Goal: Transaction & Acquisition: Purchase product/service

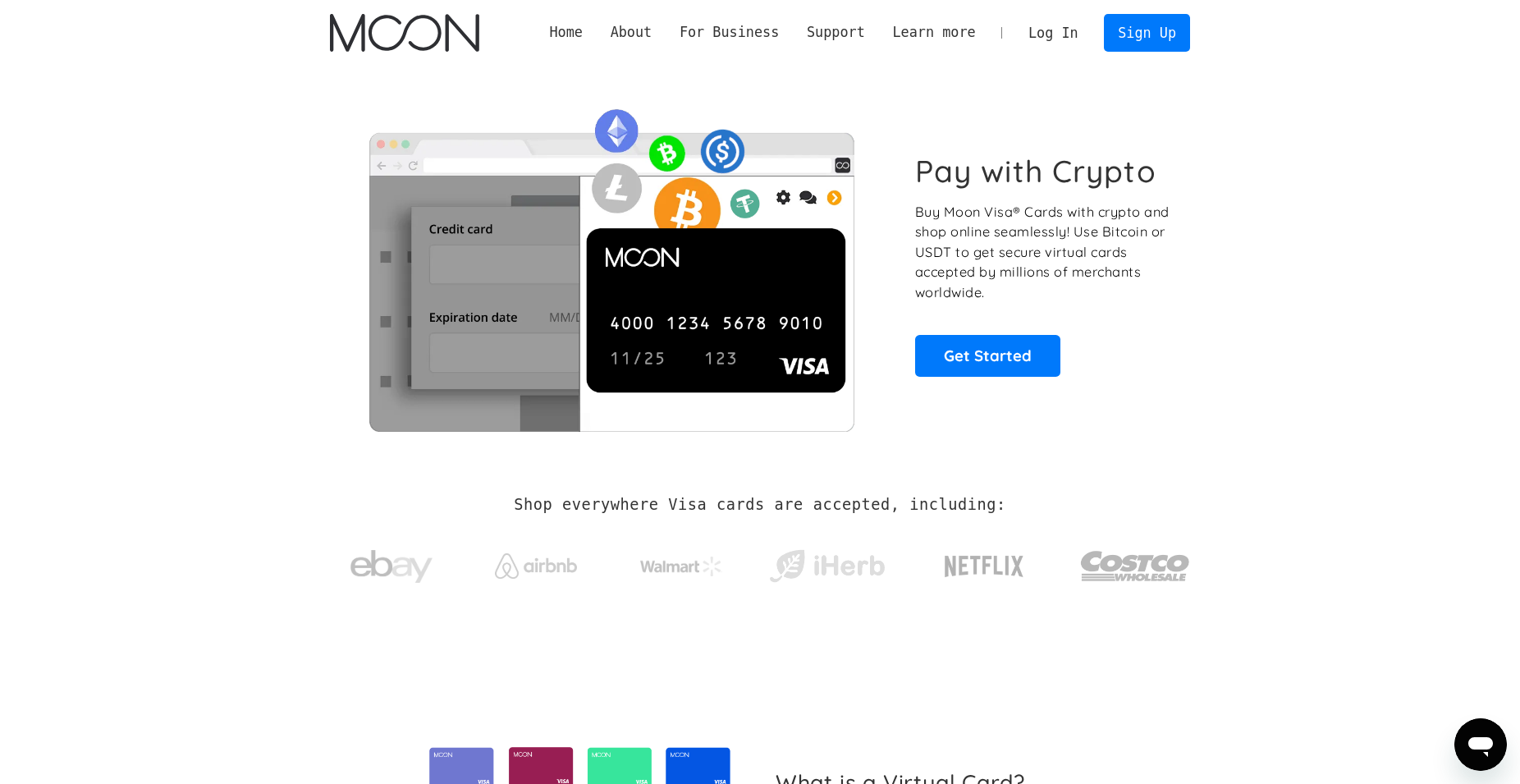
click at [1055, 35] on link "Log In" at bounding box center [1053, 32] width 77 height 36
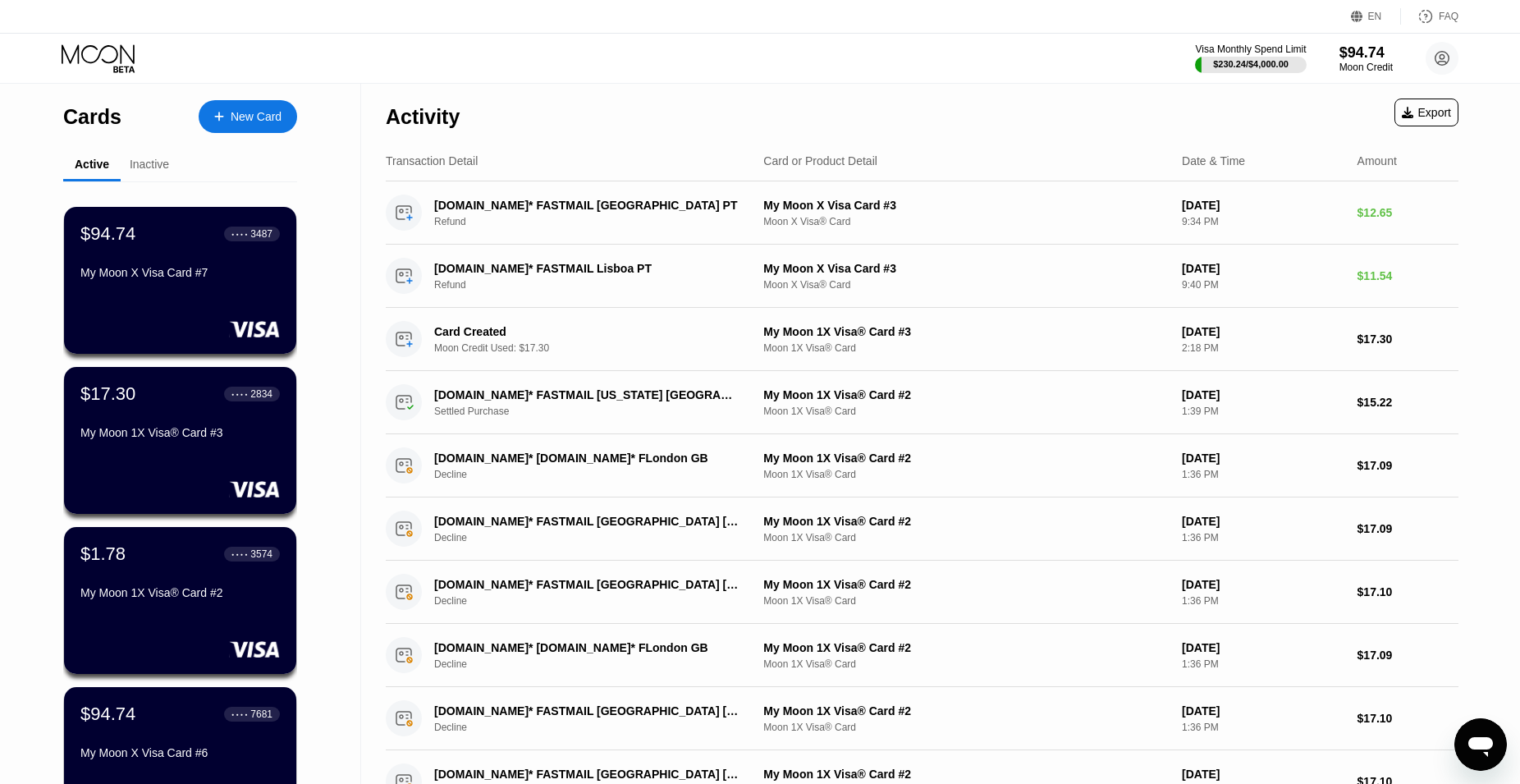
drag, startPoint x: 1337, startPoint y: 176, endPoint x: 574, endPoint y: 73, distance: 769.9
click at [573, 73] on div "EN Language Select an item Save FAQ Visa Monthly Spend Limit $230.24 / $4,000.0…" at bounding box center [760, 392] width 1520 height 784
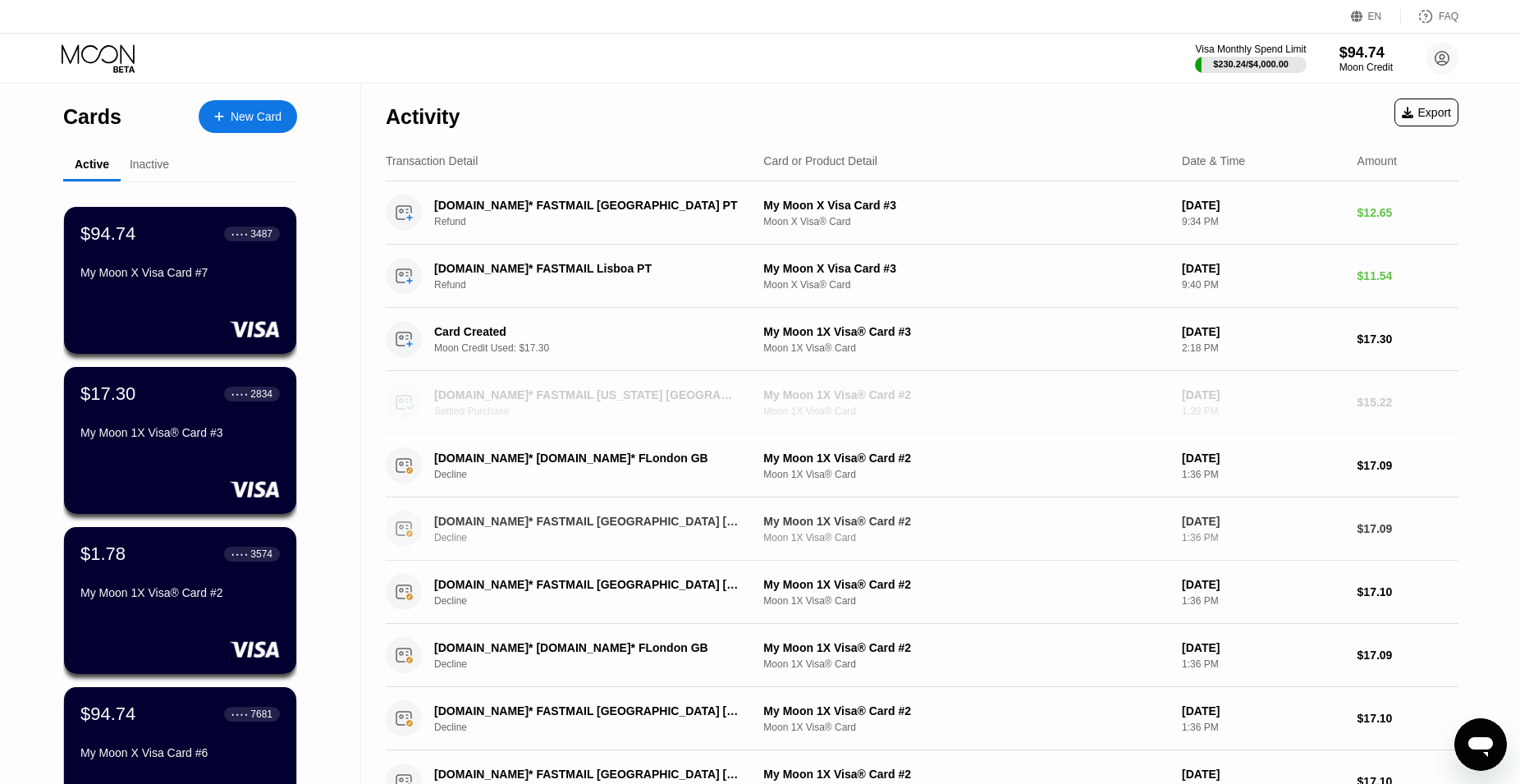
drag, startPoint x: 533, startPoint y: 417, endPoint x: 648, endPoint y: 524, distance: 157.1
click at [645, 526] on div "Activity Export Transaction Detail Card or Product Detail Date & Time Amount [D…" at bounding box center [921, 525] width 1072 height 882
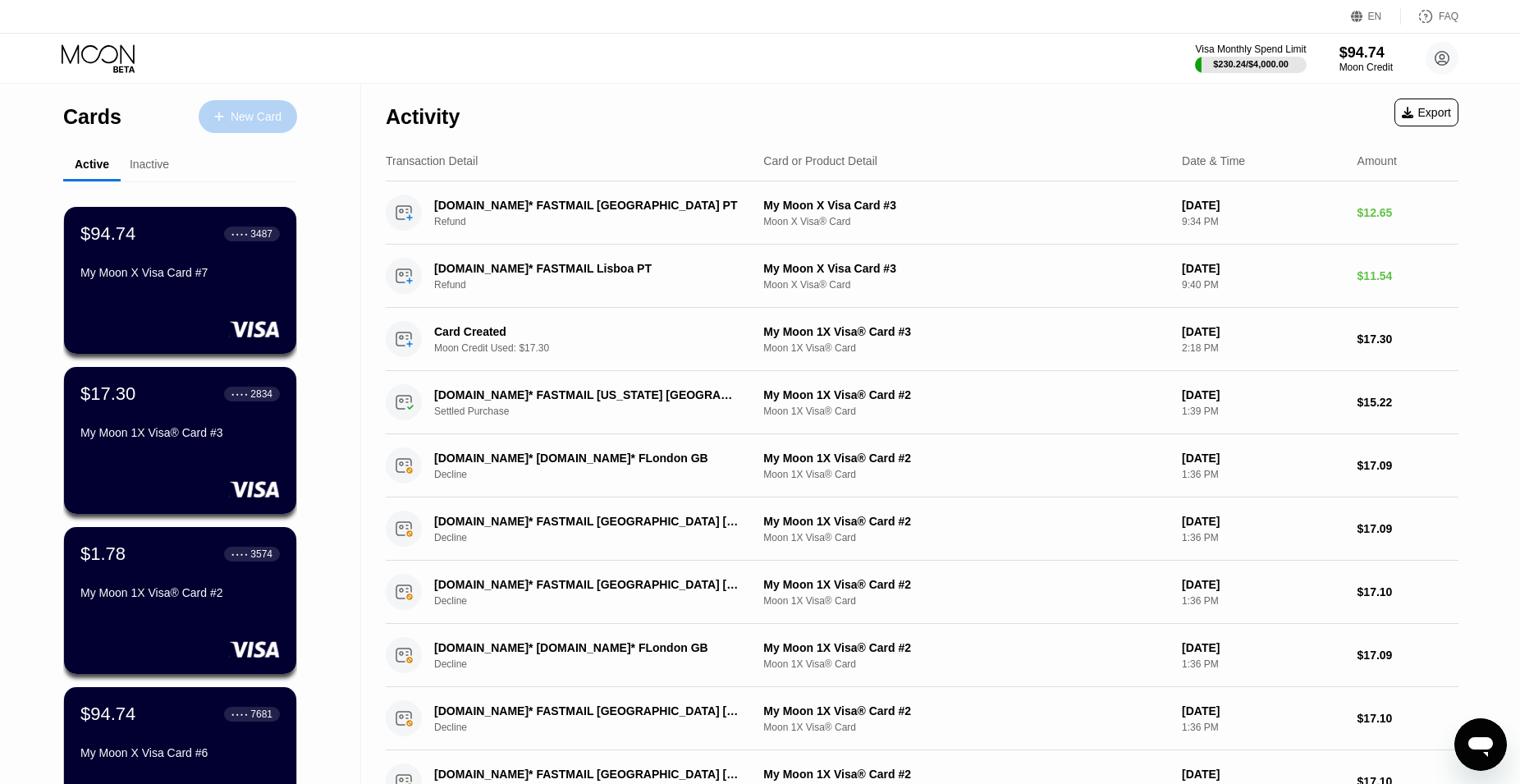
click at [242, 113] on div "New Card" at bounding box center [256, 117] width 51 height 14
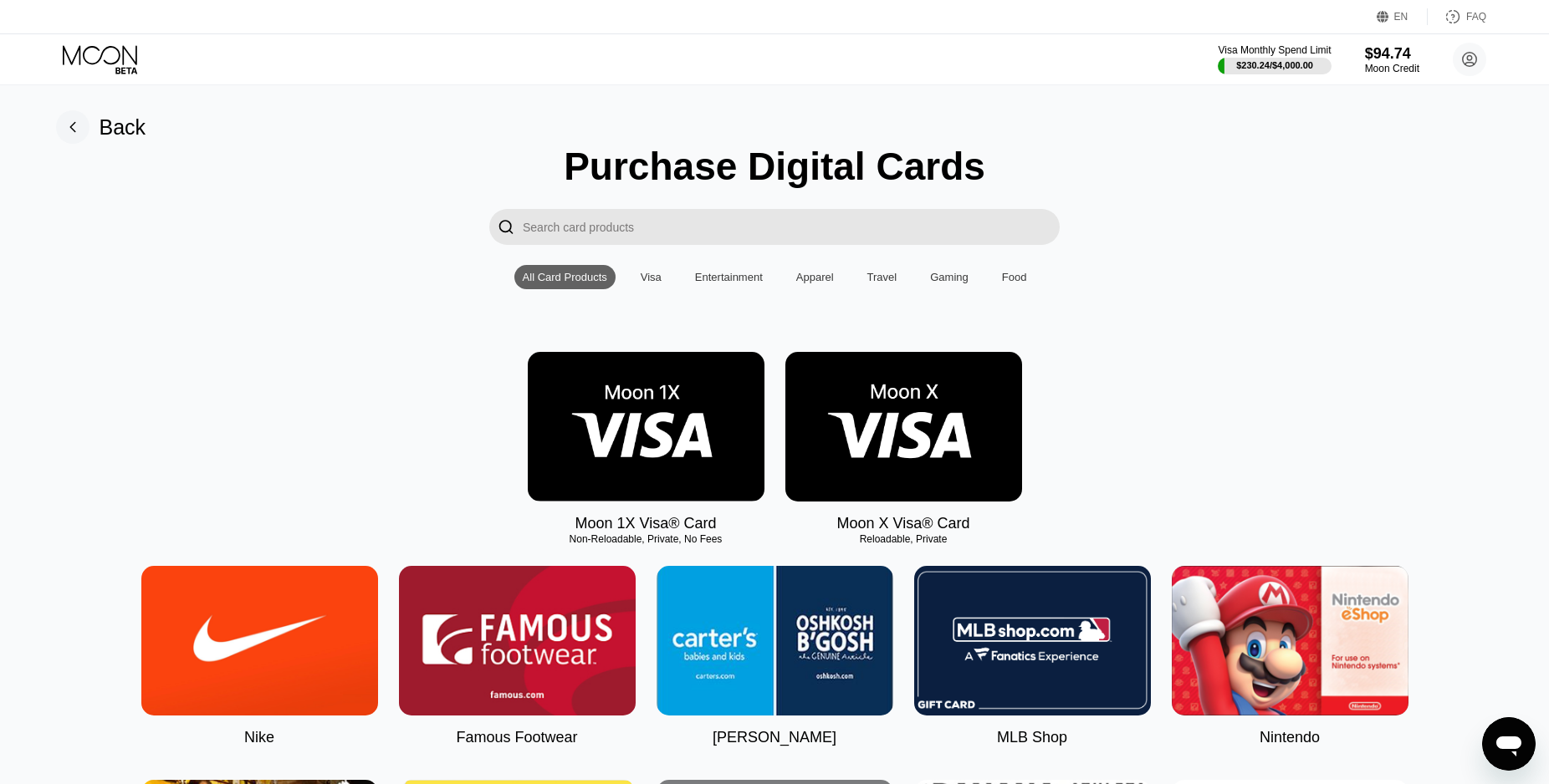
click at [881, 403] on img at bounding box center [904, 426] width 236 height 150
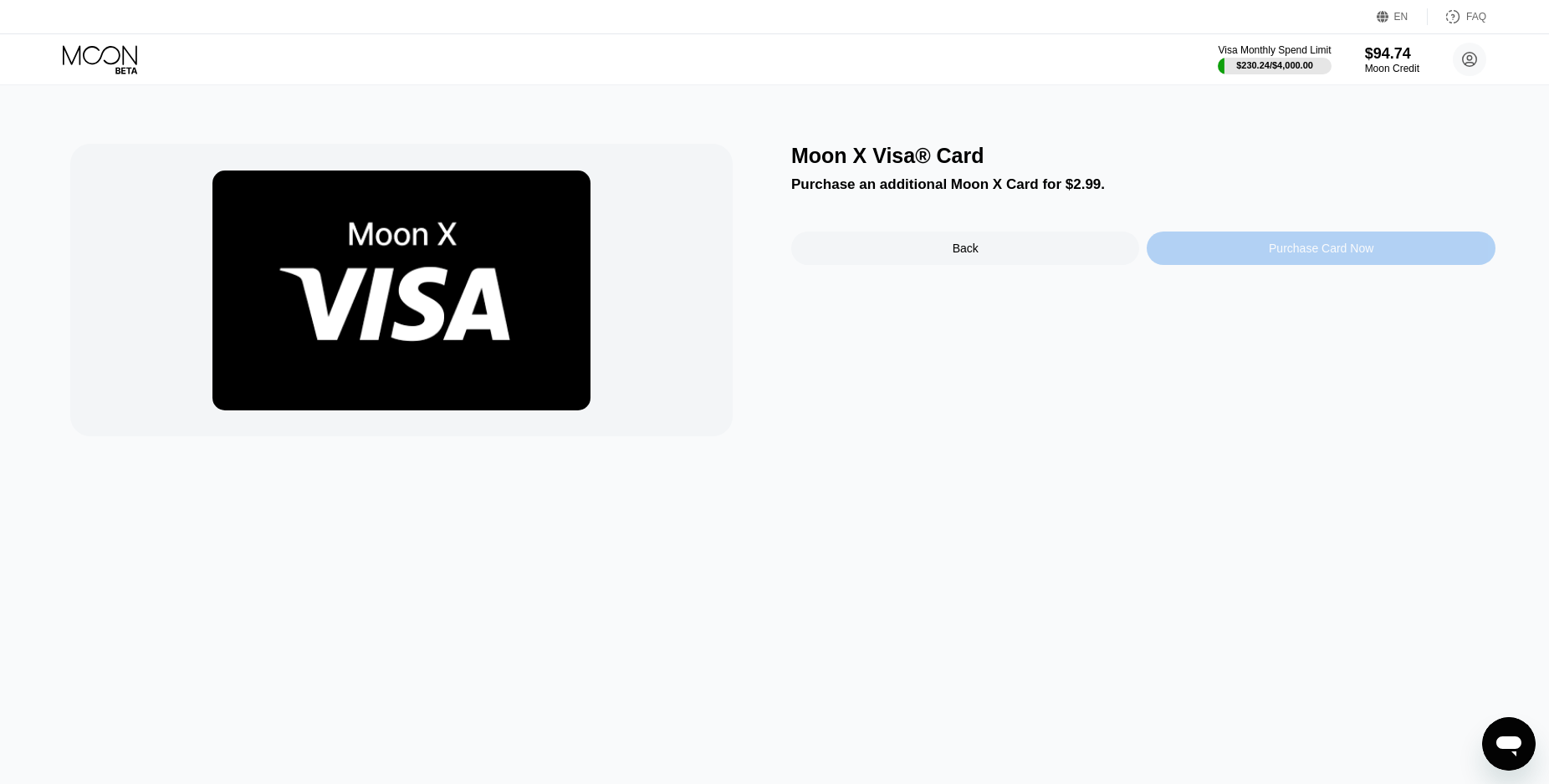
click at [1413, 243] on div "Purchase Card Now" at bounding box center [1320, 248] width 348 height 33
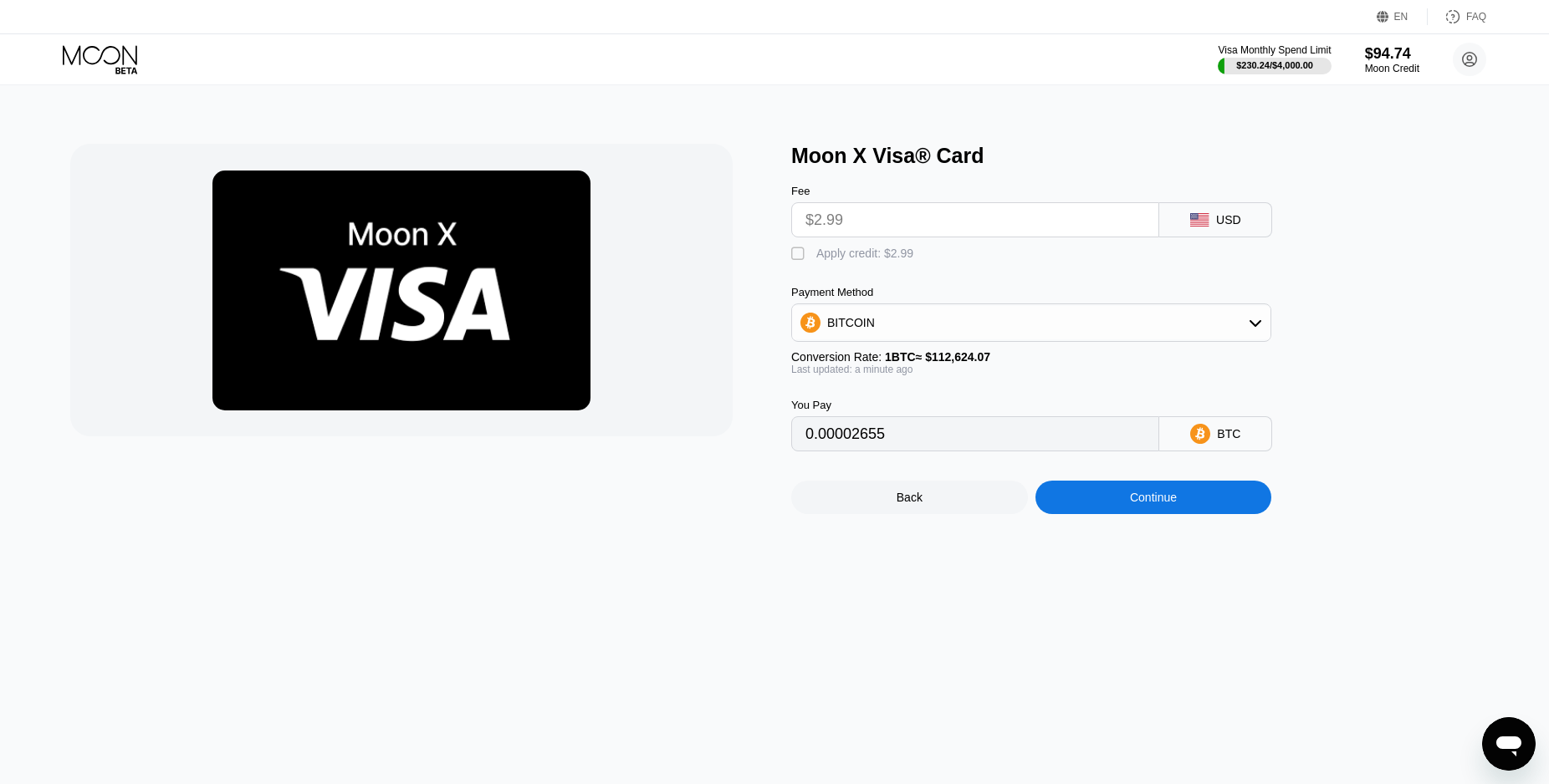
click at [832, 260] on div "Apply credit: $2.99" at bounding box center [864, 253] width 97 height 14
type input "0"
click at [1149, 504] on div "Continue" at bounding box center [1154, 497] width 47 height 14
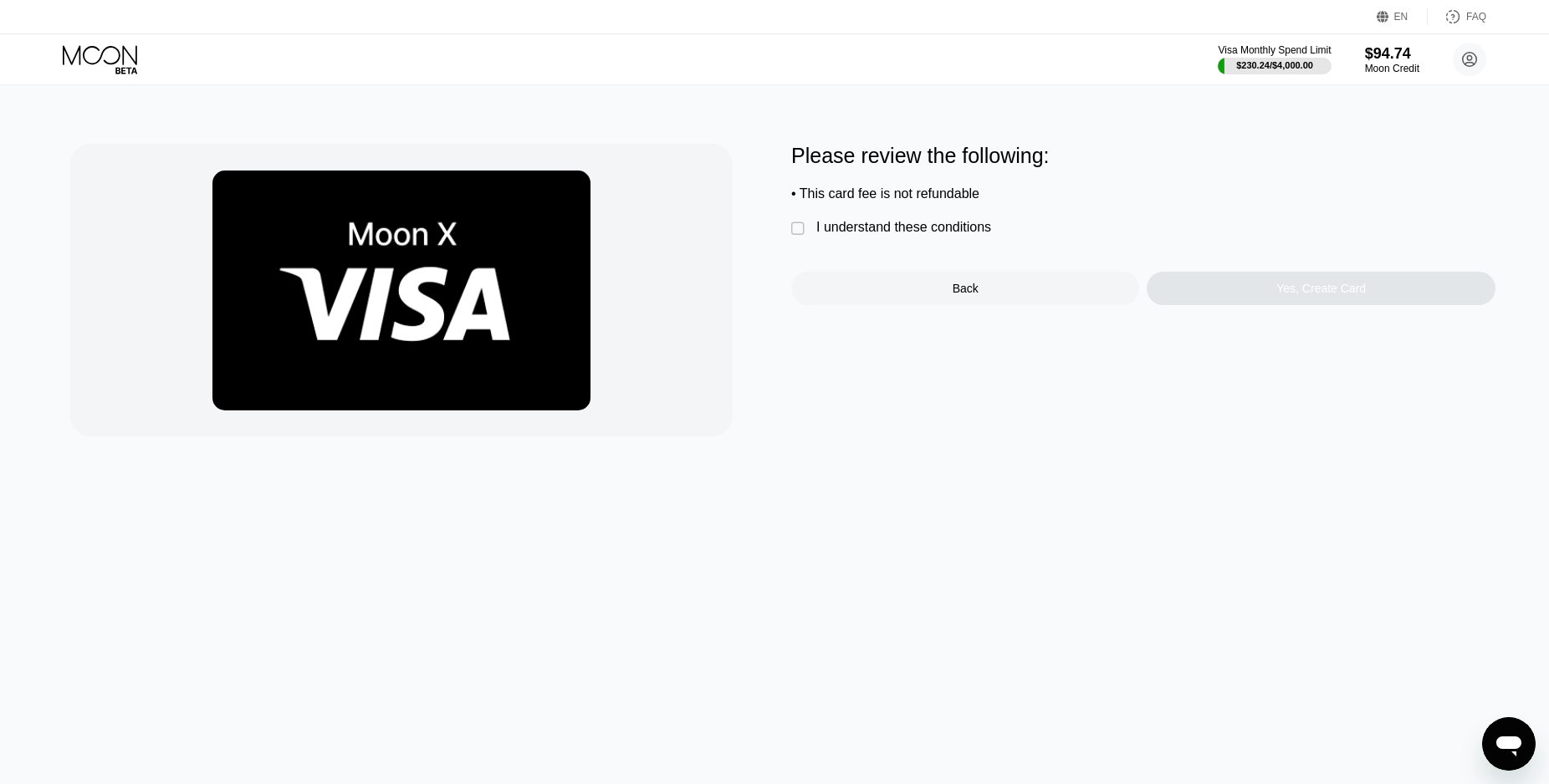
click at [912, 235] on div "I understand these conditions" at bounding box center [903, 227] width 174 height 15
click at [1297, 295] on div "Yes, Create Card" at bounding box center [1320, 289] width 90 height 14
